Goal: Transaction & Acquisition: Purchase product/service

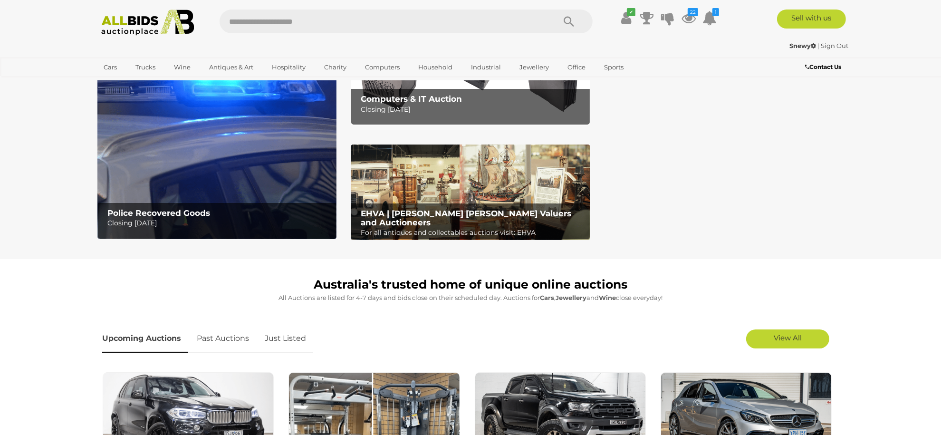
scroll to position [63, 0]
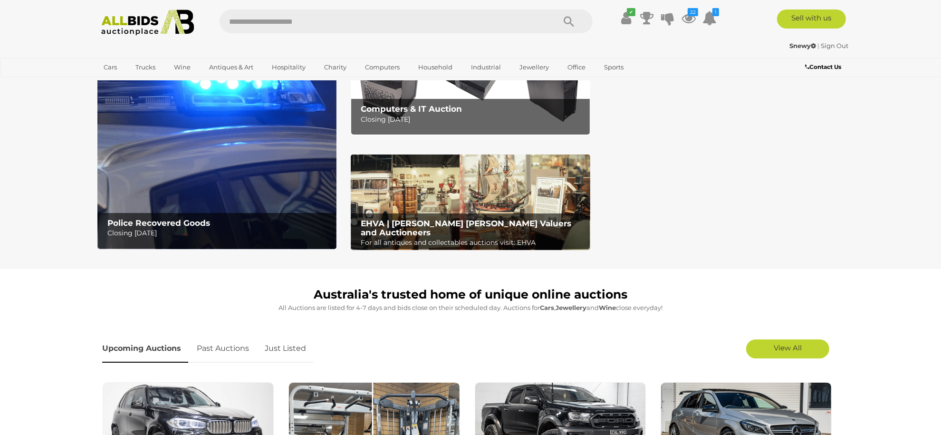
click at [242, 348] on link "Past Auctions" at bounding box center [223, 349] width 67 height 28
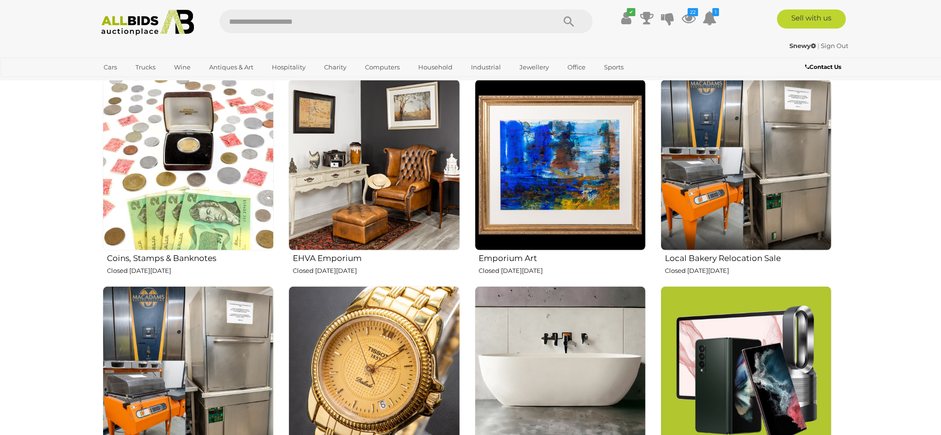
scroll to position [317, 0]
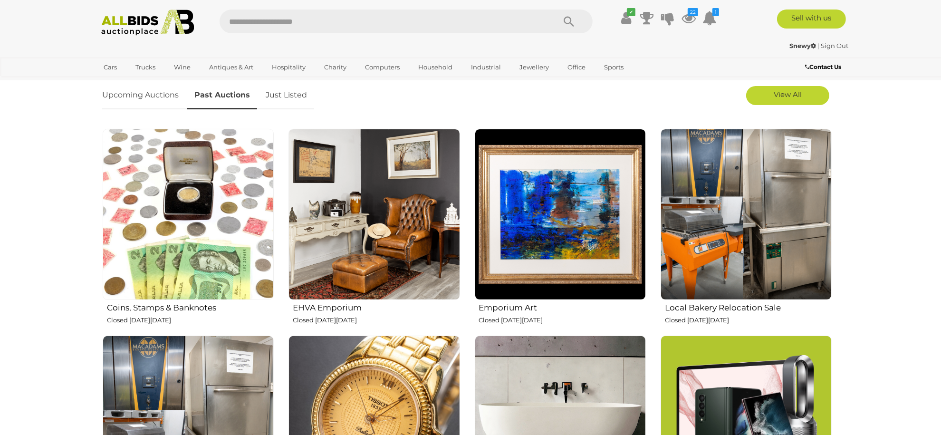
click at [323, 25] on input "text" at bounding box center [383, 22] width 326 height 24
type input "****"
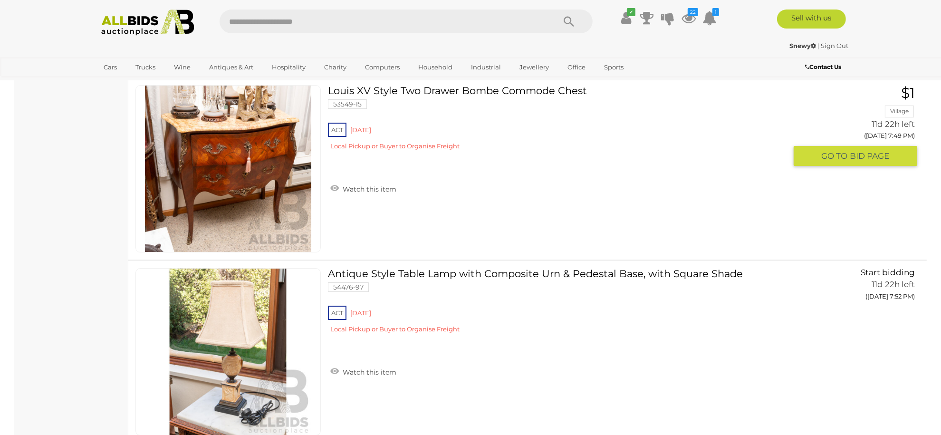
scroll to position [8630, 0]
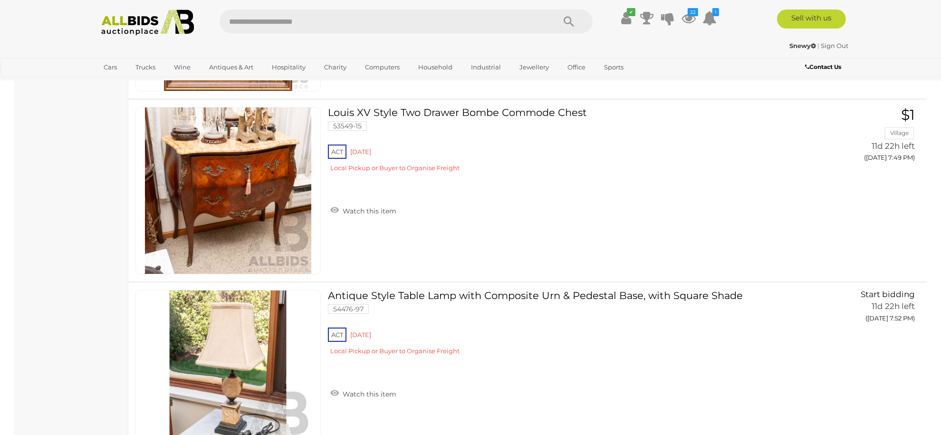
click at [139, 21] on img at bounding box center [147, 23] width 103 height 26
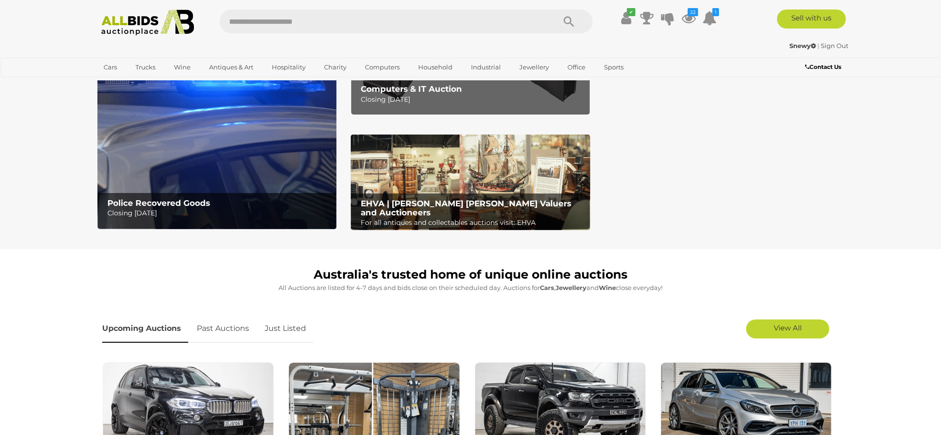
scroll to position [190, 0]
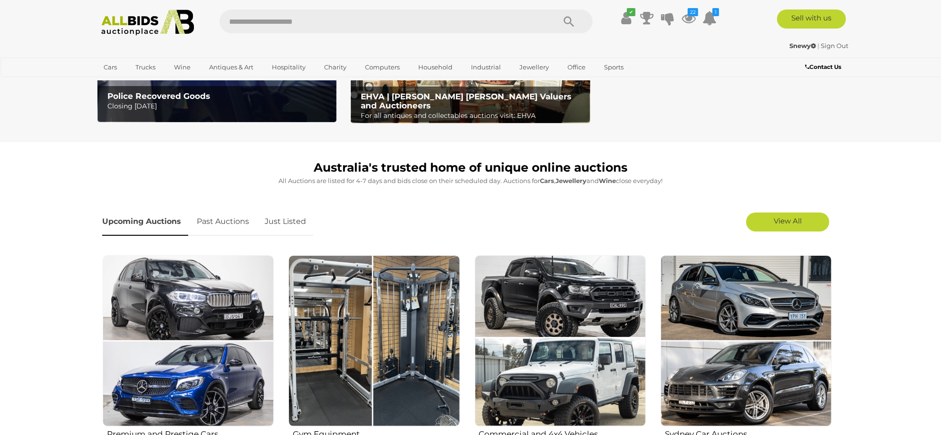
click at [236, 219] on link "Past Auctions" at bounding box center [223, 222] width 67 height 28
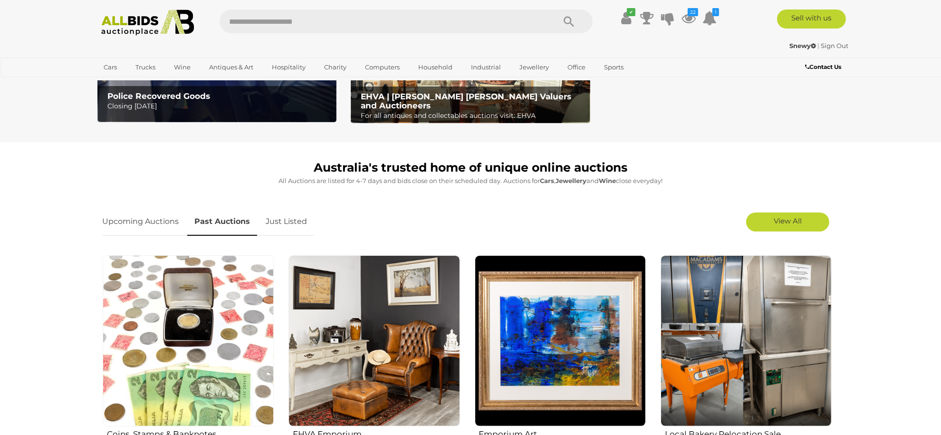
click at [168, 217] on link "Upcoming Auctions" at bounding box center [144, 222] width 84 height 28
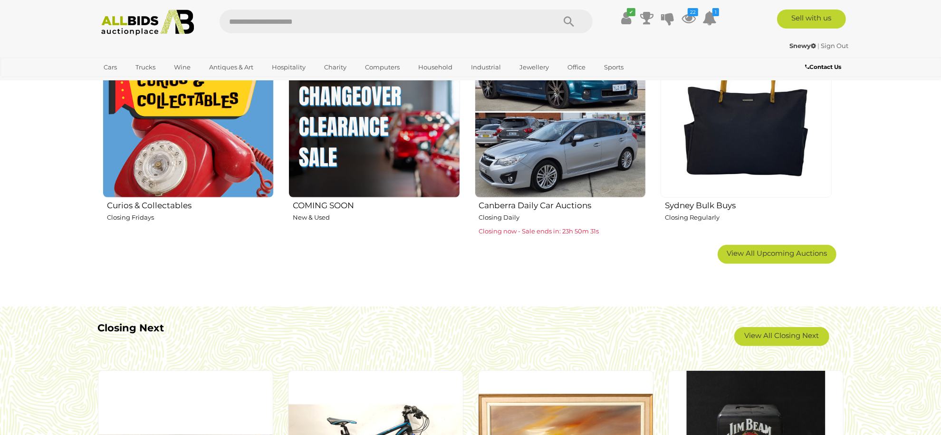
scroll to position [697, 0]
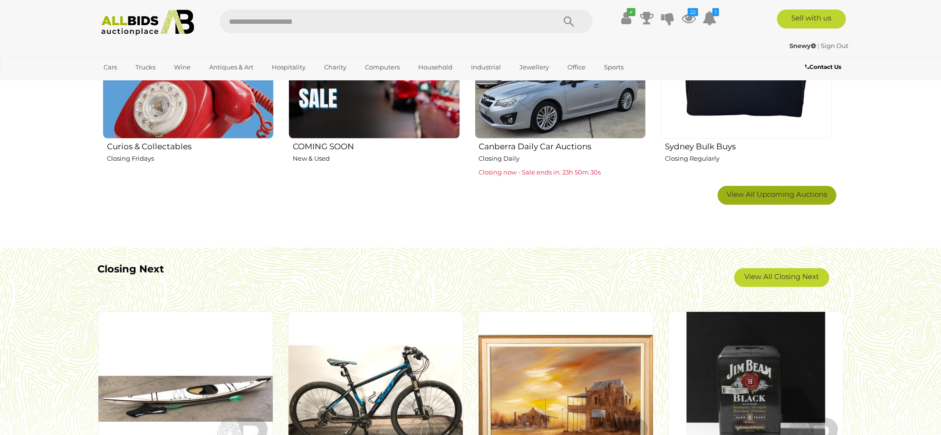
click at [776, 194] on span "View All Upcoming Auctions" at bounding box center [777, 194] width 100 height 9
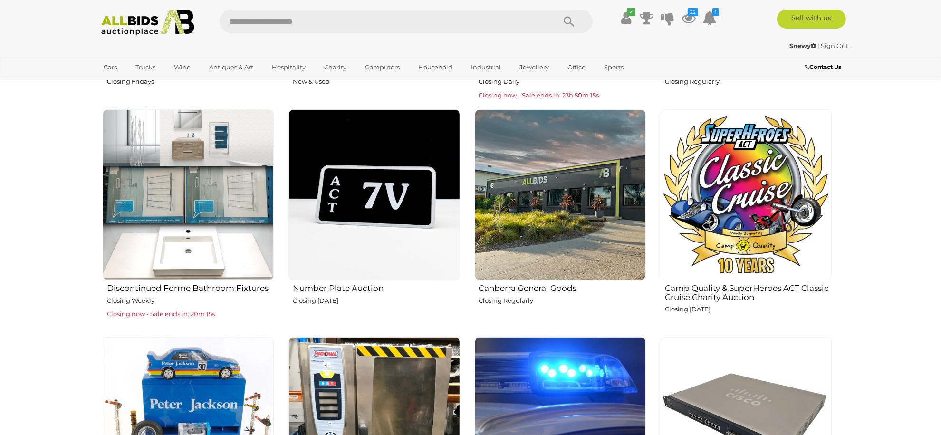
scroll to position [760, 0]
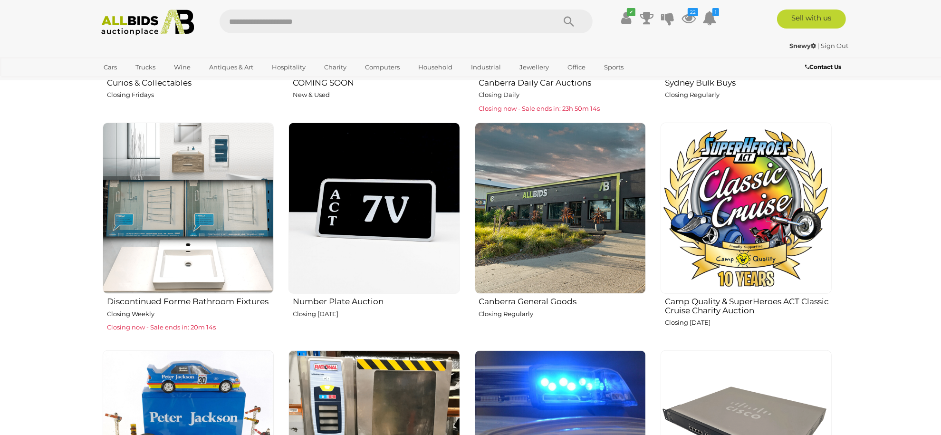
click at [548, 232] on img at bounding box center [560, 208] width 171 height 171
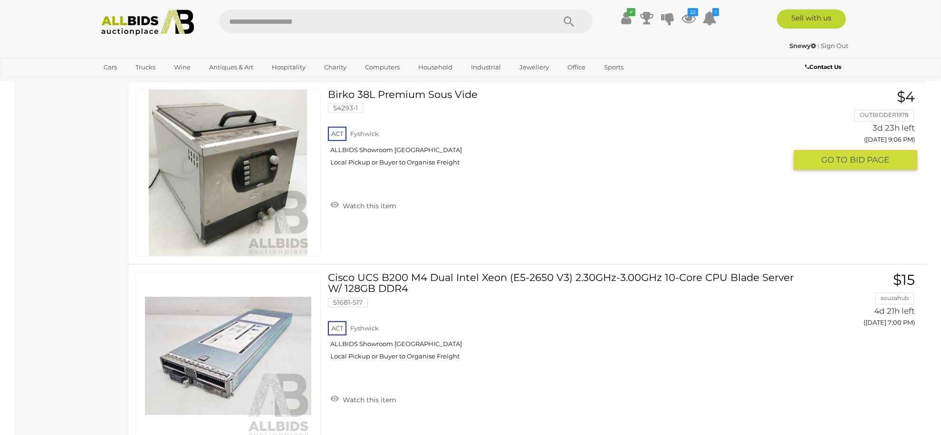
scroll to position [11217, 0]
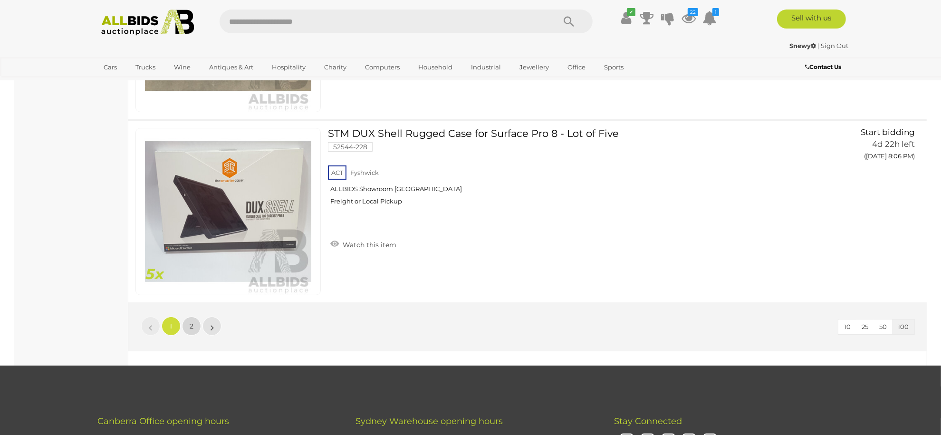
click at [192, 322] on span "2" at bounding box center [192, 326] width 4 height 9
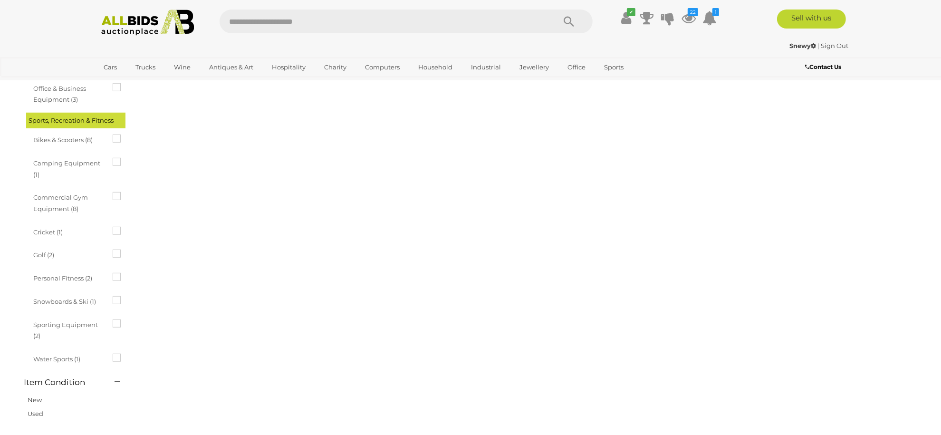
scroll to position [33, 0]
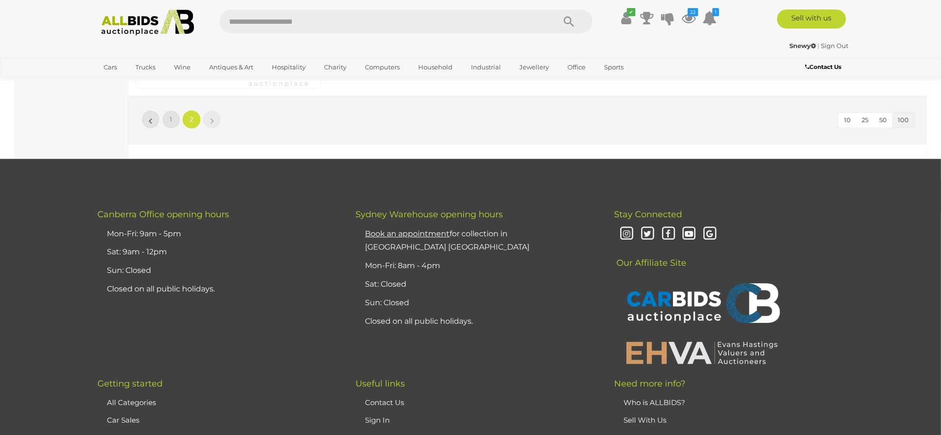
scroll to position [7764, 0]
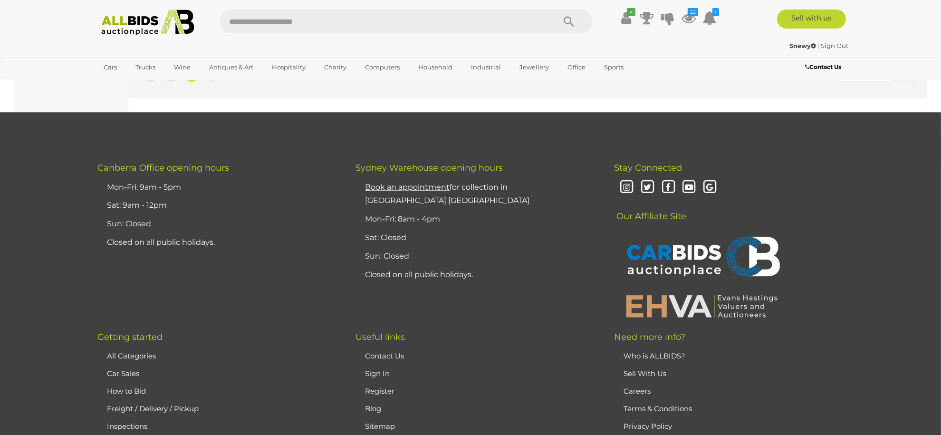
click at [125, 19] on img at bounding box center [147, 23] width 103 height 26
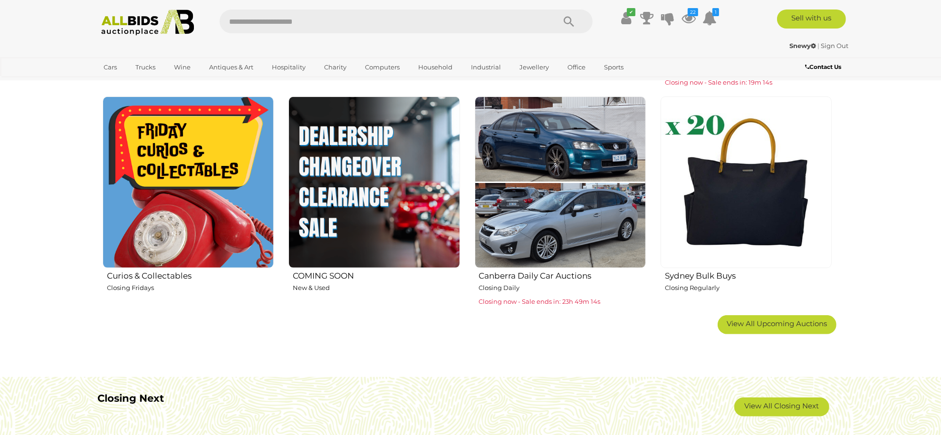
scroll to position [570, 0]
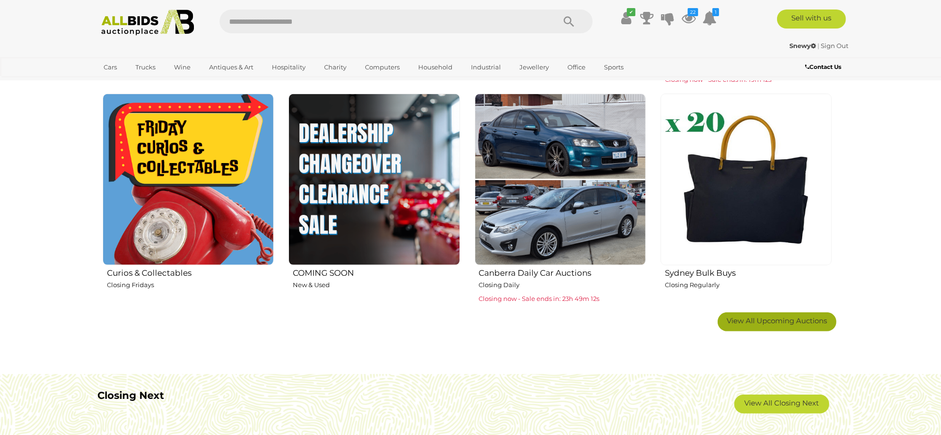
click at [793, 316] on span "View All Upcoming Auctions" at bounding box center [777, 320] width 100 height 9
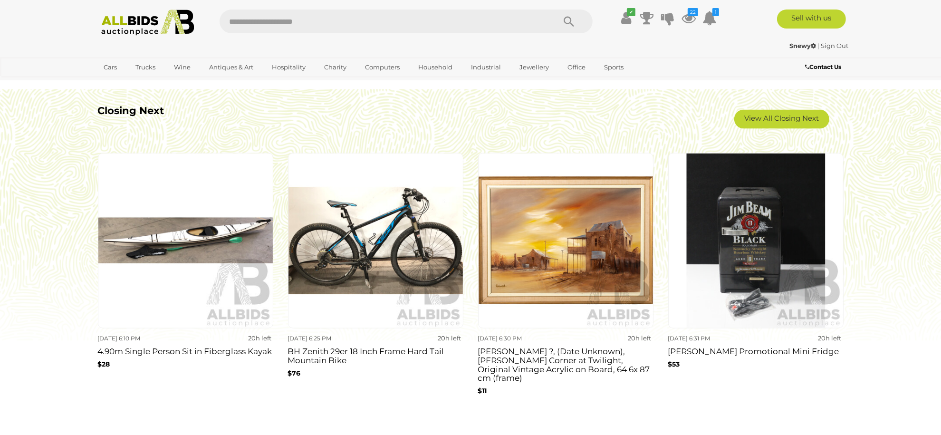
scroll to position [1964, 0]
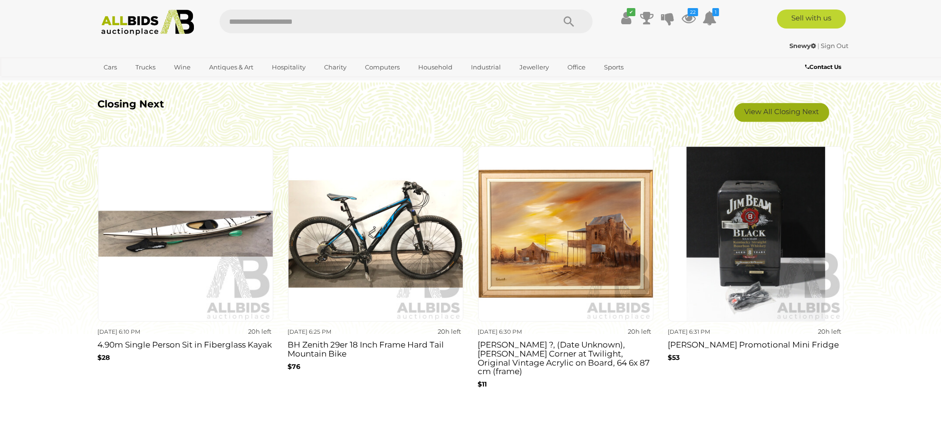
click at [761, 115] on link "View All Closing Next" at bounding box center [781, 112] width 95 height 19
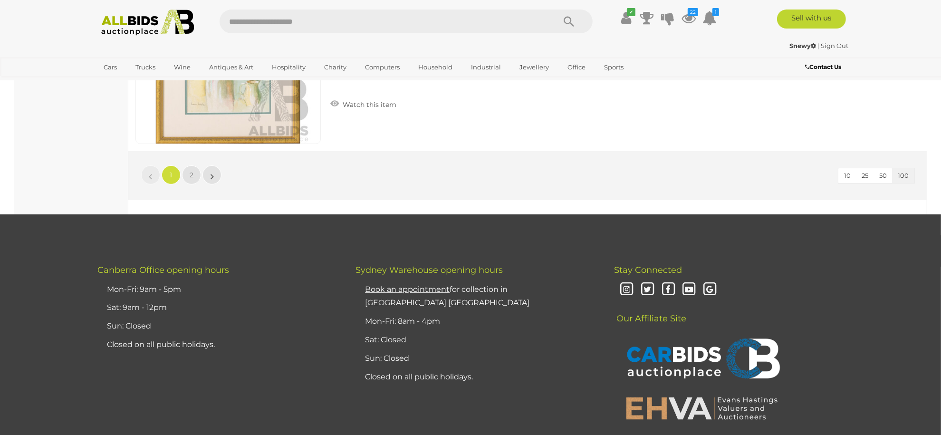
scroll to position [18202, 0]
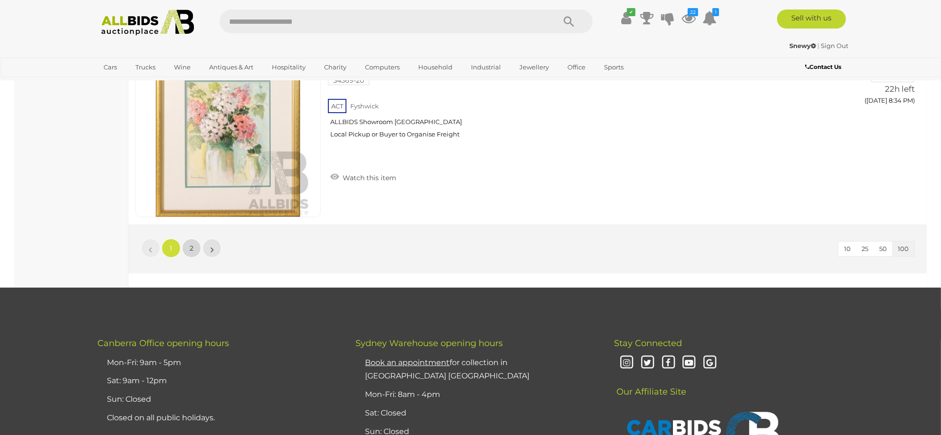
click at [192, 244] on span "2" at bounding box center [192, 248] width 4 height 9
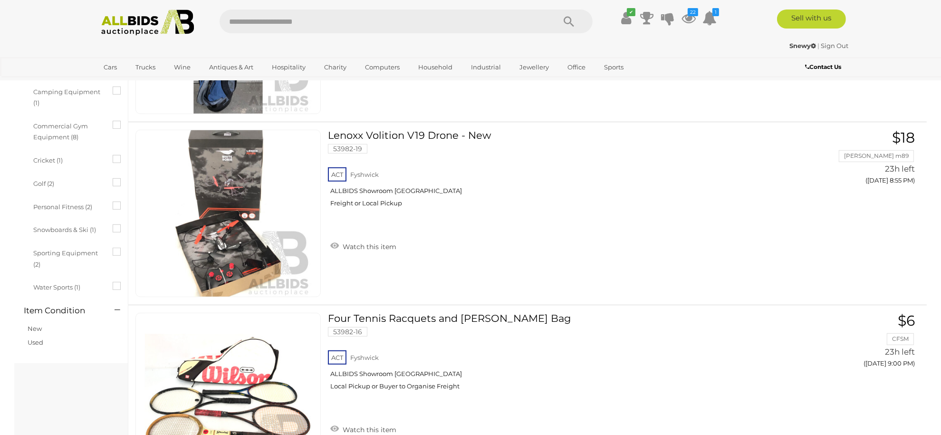
scroll to position [760, 0]
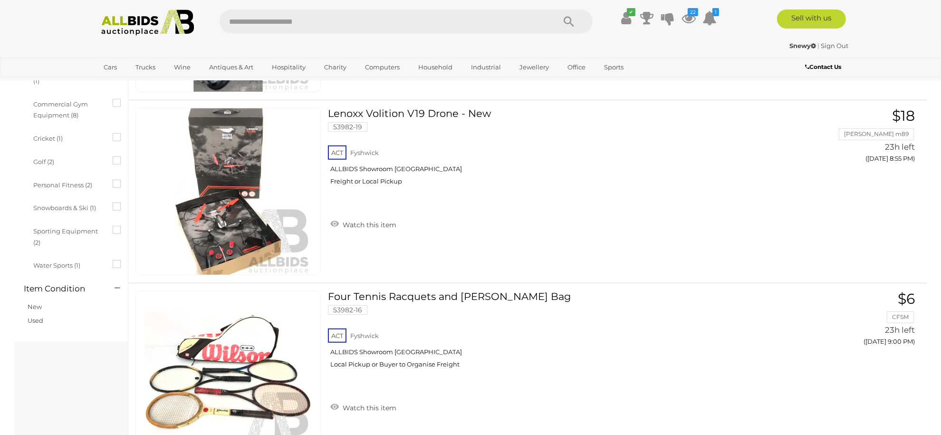
click at [113, 260] on icon at bounding box center [113, 260] width 0 height 0
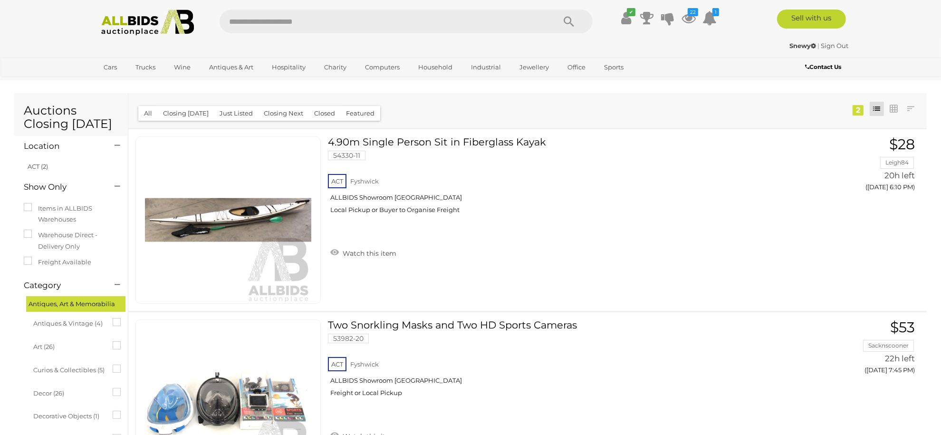
click at [269, 23] on input "text" at bounding box center [383, 22] width 326 height 24
type input "****"
click at [315, 113] on button "Closed" at bounding box center [324, 113] width 32 height 15
click at [318, 114] on button "Closed" at bounding box center [324, 113] width 32 height 15
drag, startPoint x: 304, startPoint y: 21, endPoint x: 186, endPoint y: 20, distance: 117.4
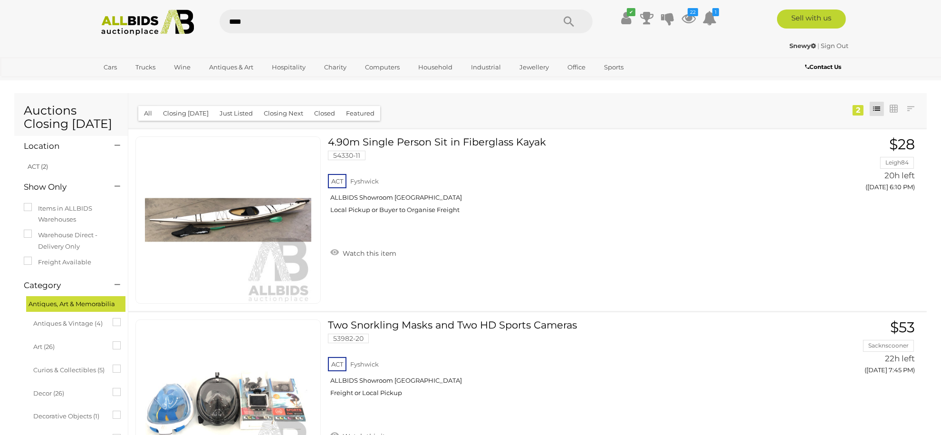
click at [186, 20] on div "**** ✔" at bounding box center [470, 23] width 775 height 26
click at [322, 111] on button "Closed" at bounding box center [324, 113] width 32 height 15
click at [144, 109] on button "All" at bounding box center [147, 113] width 19 height 15
click at [75, 117] on h1 "Auctions Closing Today" at bounding box center [71, 117] width 95 height 26
click at [115, 24] on img at bounding box center [147, 23] width 103 height 26
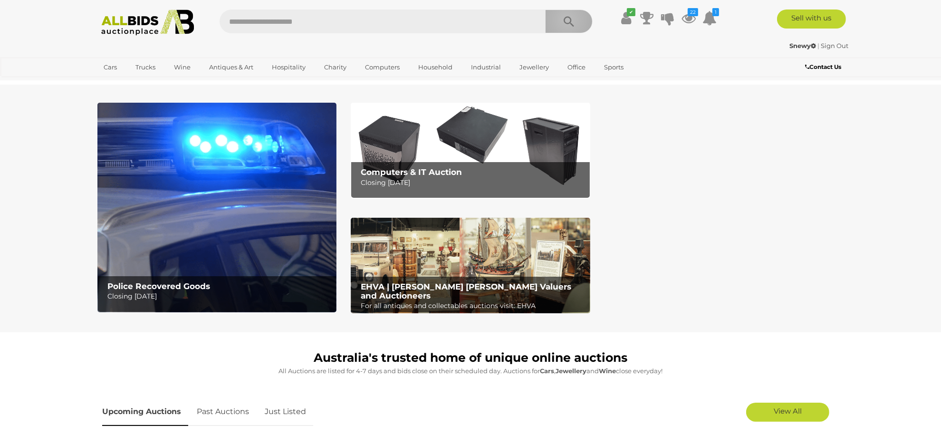
click at [567, 19] on icon "Search" at bounding box center [569, 22] width 10 height 14
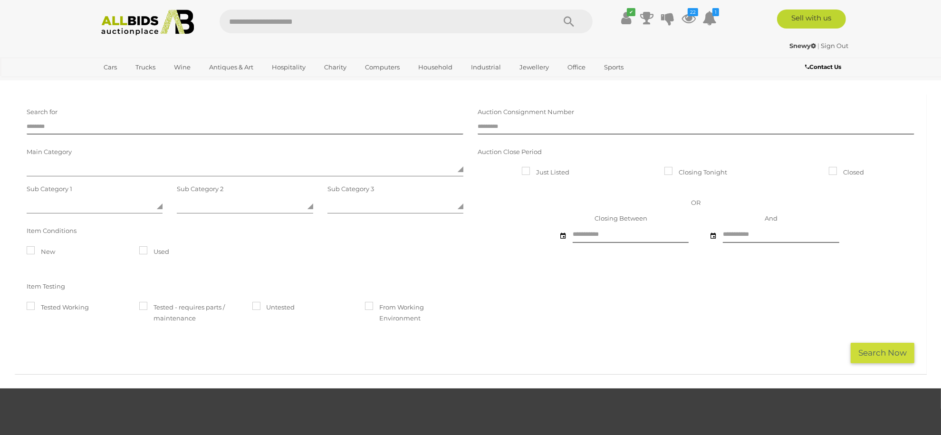
click at [192, 119] on div "Search for" at bounding box center [244, 119] width 451 height 30
click at [123, 125] on input "text" at bounding box center [245, 127] width 437 height 14
type input "****"
click at [561, 236] on icon at bounding box center [562, 235] width 5 height 7
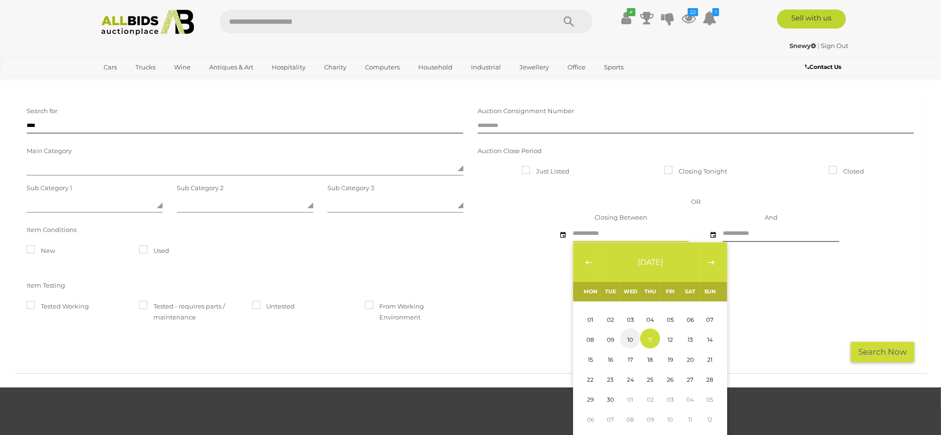
click at [627, 336] on span "10" at bounding box center [630, 339] width 6 height 7
type input "**********"
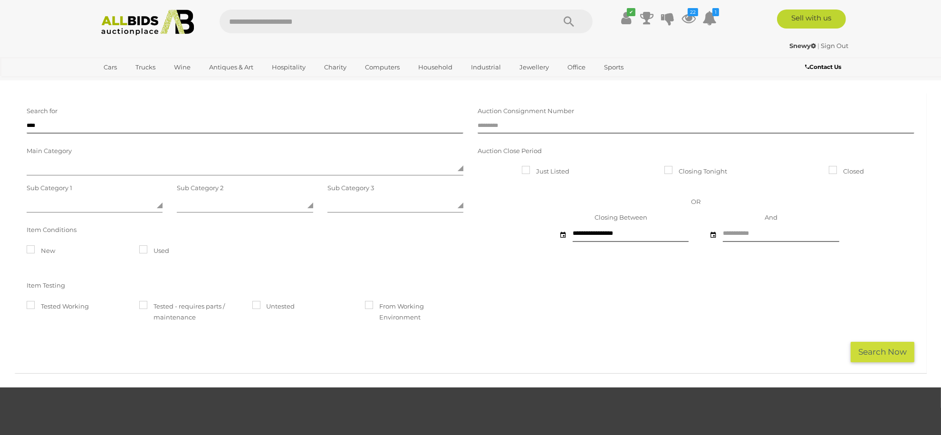
click at [713, 231] on icon at bounding box center [713, 234] width 5 height 7
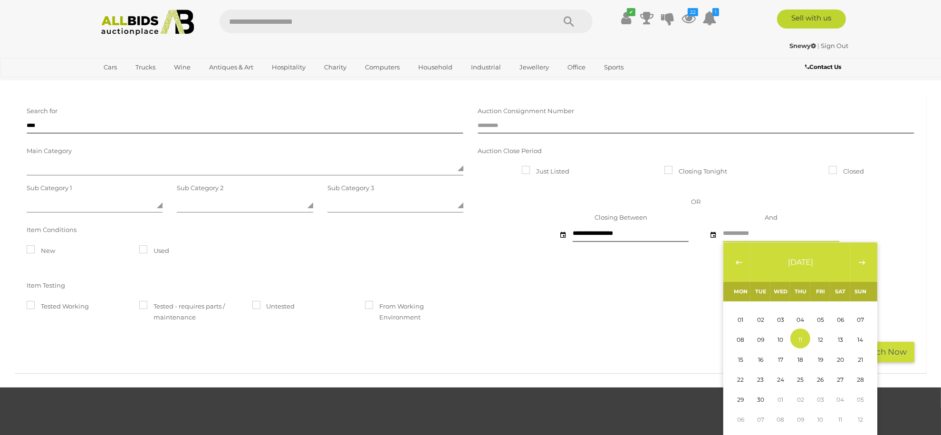
click at [803, 339] on button "11" at bounding box center [800, 338] width 20 height 20
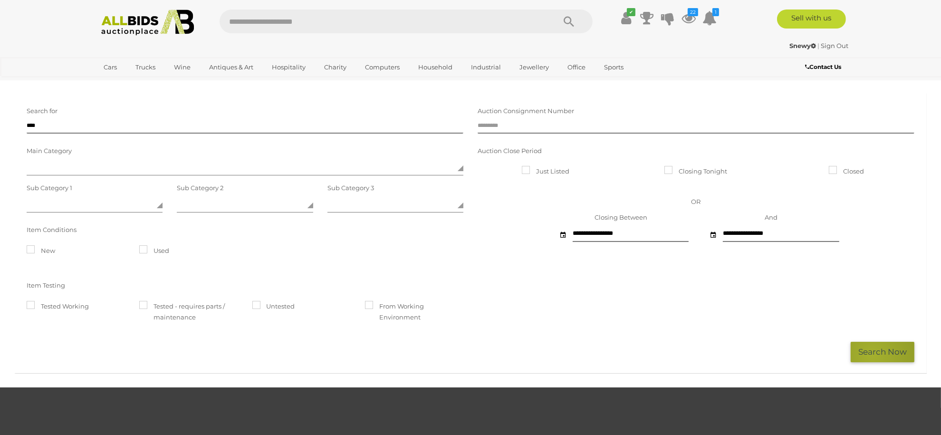
click at [873, 354] on button "Search Now" at bounding box center [883, 352] width 64 height 20
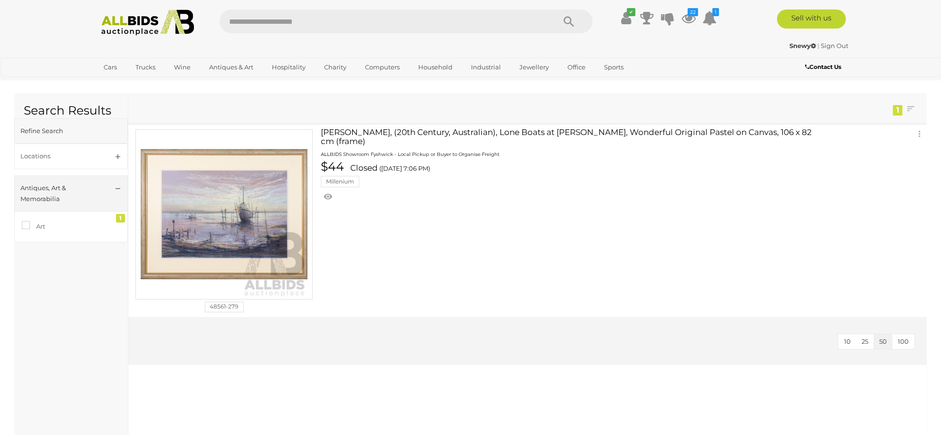
click at [69, 131] on div "Refine Search" at bounding box center [59, 130] width 78 height 11
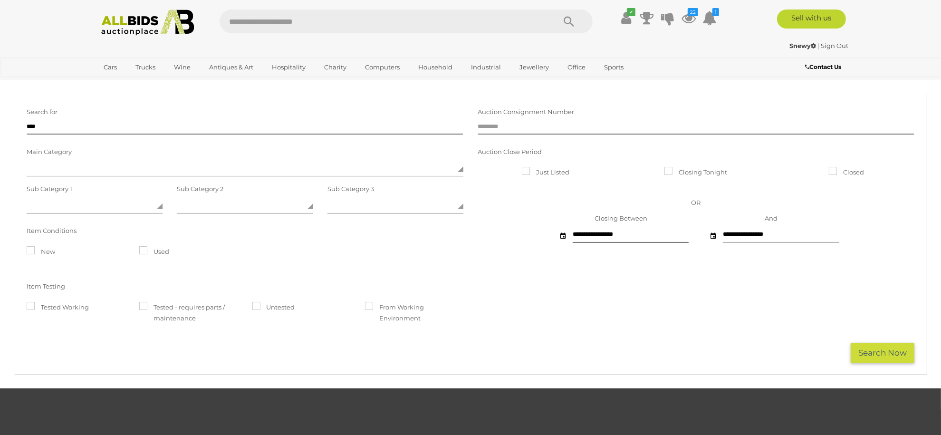
click at [770, 234] on input "**********" at bounding box center [781, 234] width 116 height 17
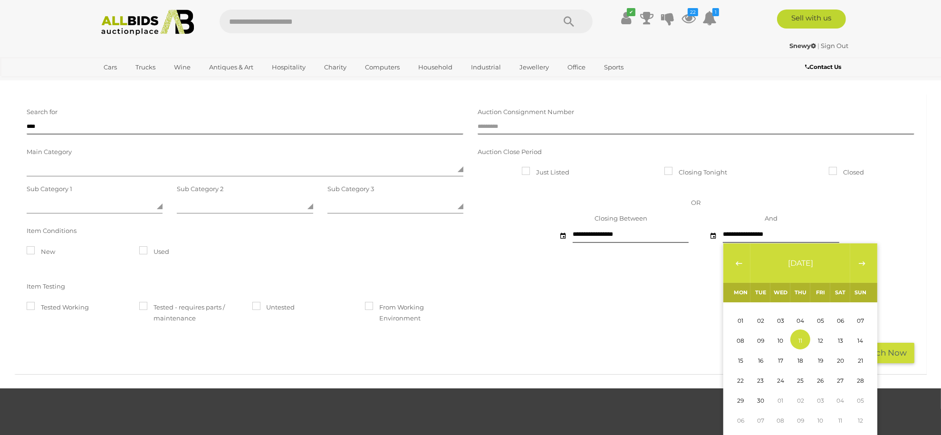
scroll to position [1, 0]
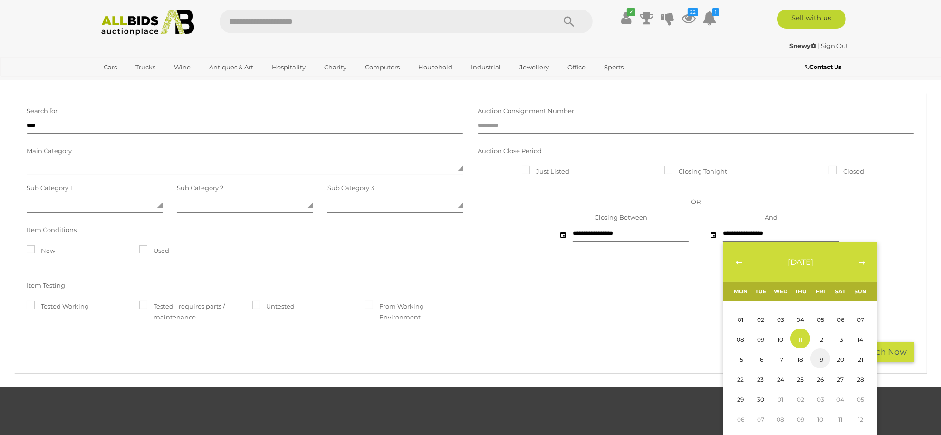
click at [823, 359] on span "19" at bounding box center [820, 359] width 5 height 7
type input "**********"
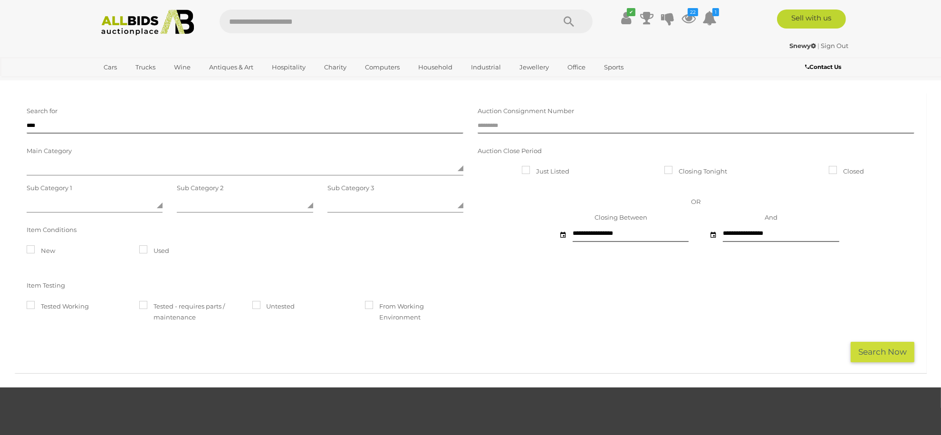
click at [875, 356] on button "Search Now" at bounding box center [883, 352] width 64 height 20
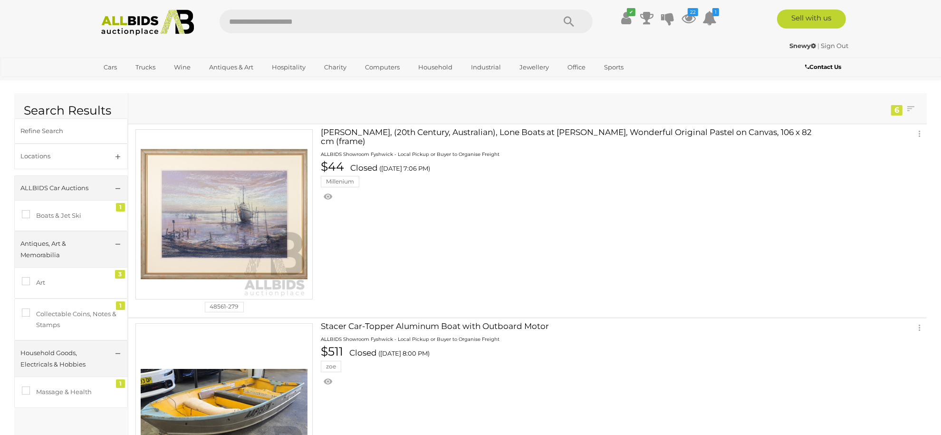
click at [138, 21] on img at bounding box center [147, 23] width 103 height 26
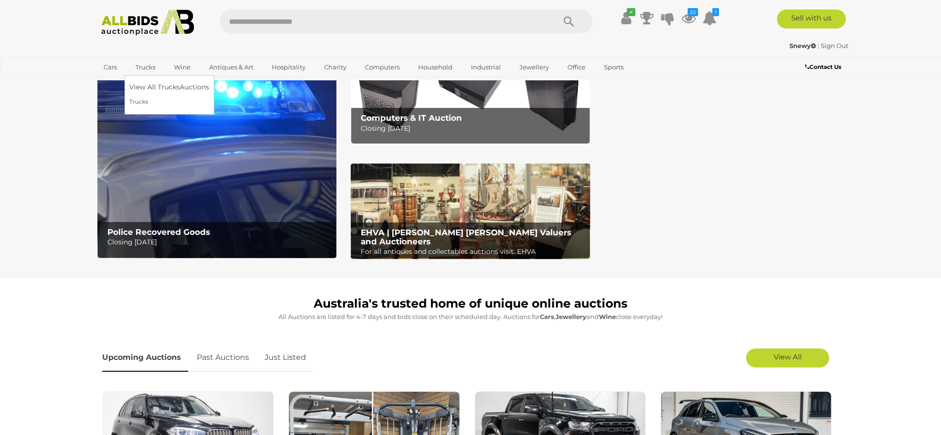
scroll to position [126, 0]
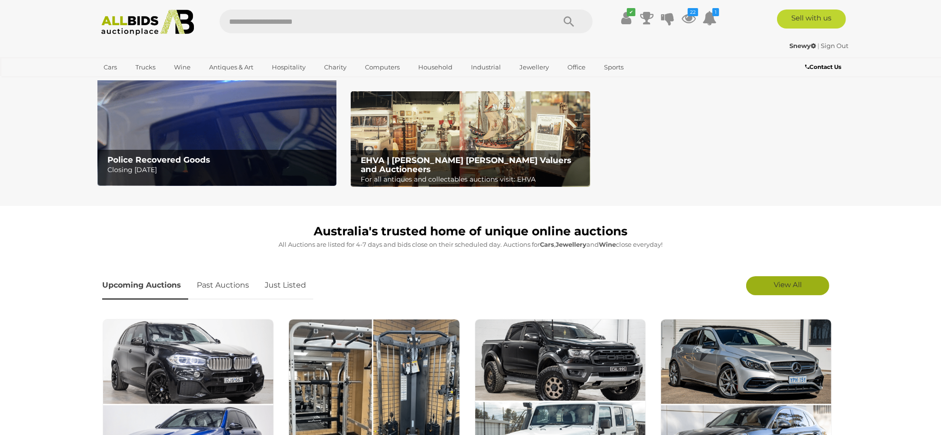
click at [774, 286] on span "View All" at bounding box center [788, 284] width 28 height 9
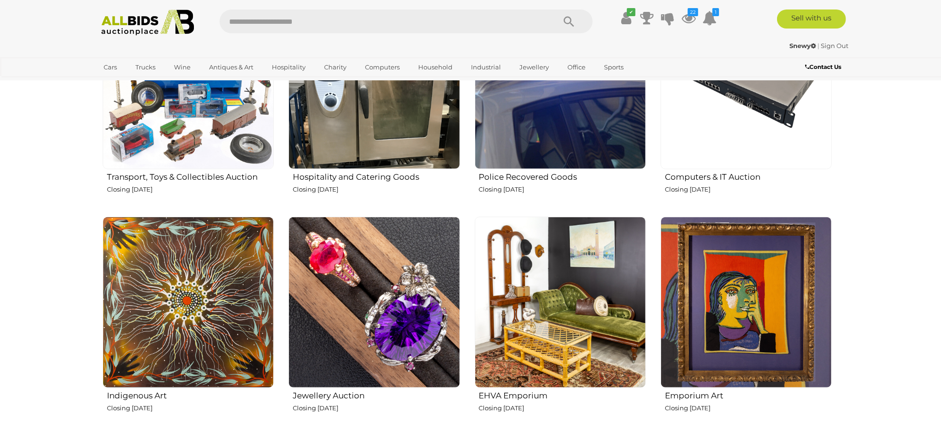
scroll to position [1267, 0]
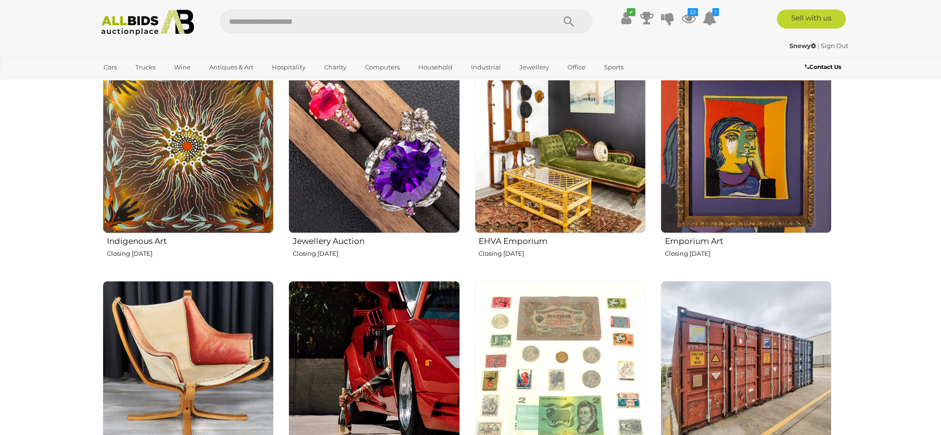
click at [596, 195] on img at bounding box center [560, 147] width 171 height 171
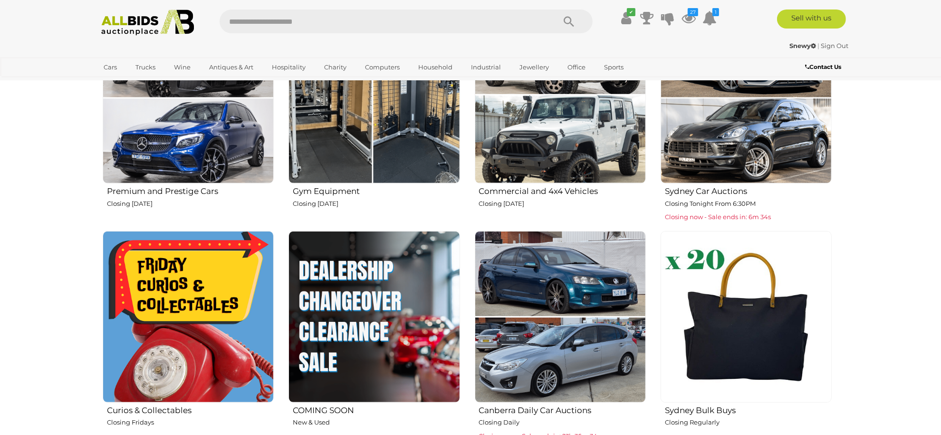
scroll to position [507, 0]
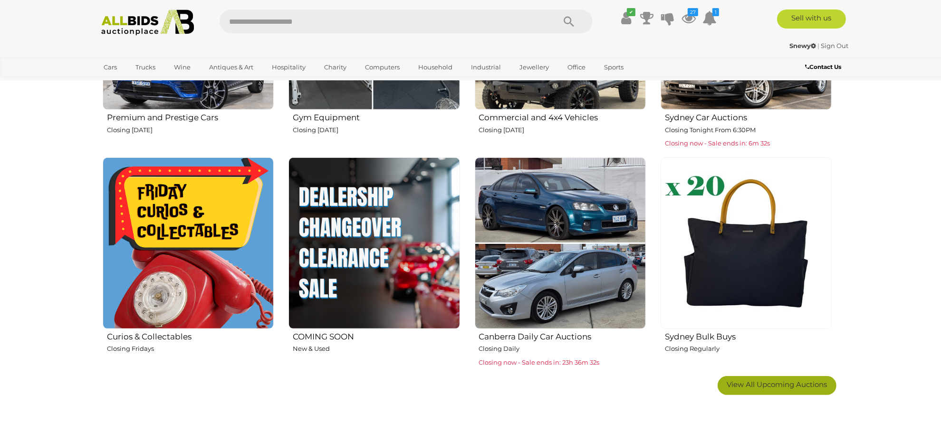
click at [747, 381] on span "View All Upcoming Auctions" at bounding box center [777, 384] width 100 height 9
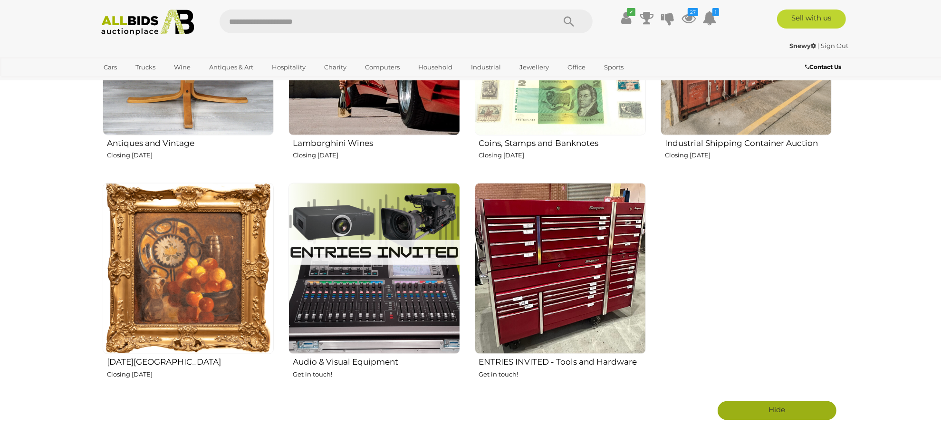
scroll to position [1457, 0]
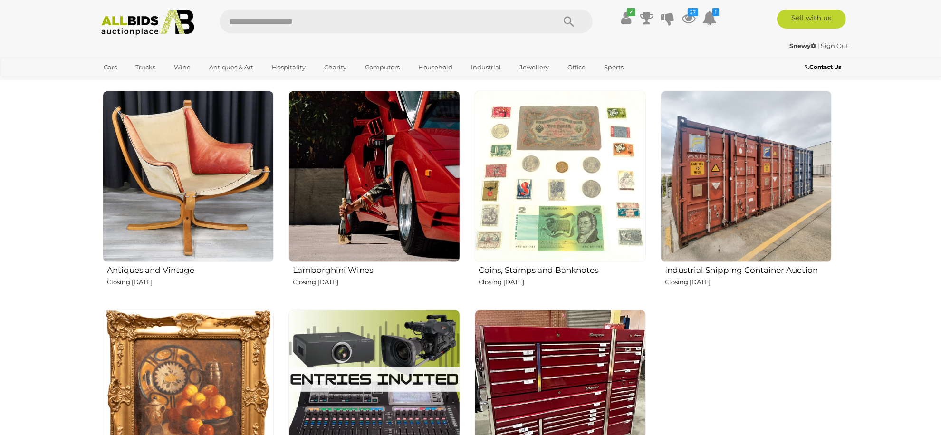
click at [192, 206] on img at bounding box center [188, 176] width 171 height 171
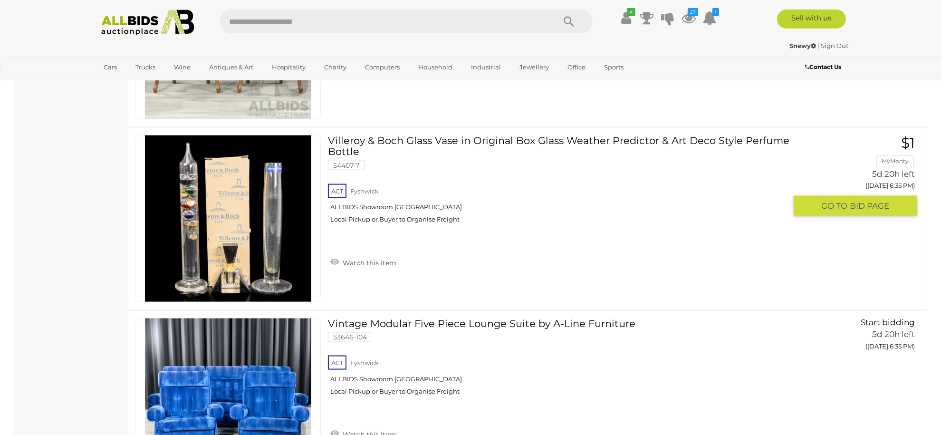
scroll to position [1837, 0]
